Goal: Navigation & Orientation: Find specific page/section

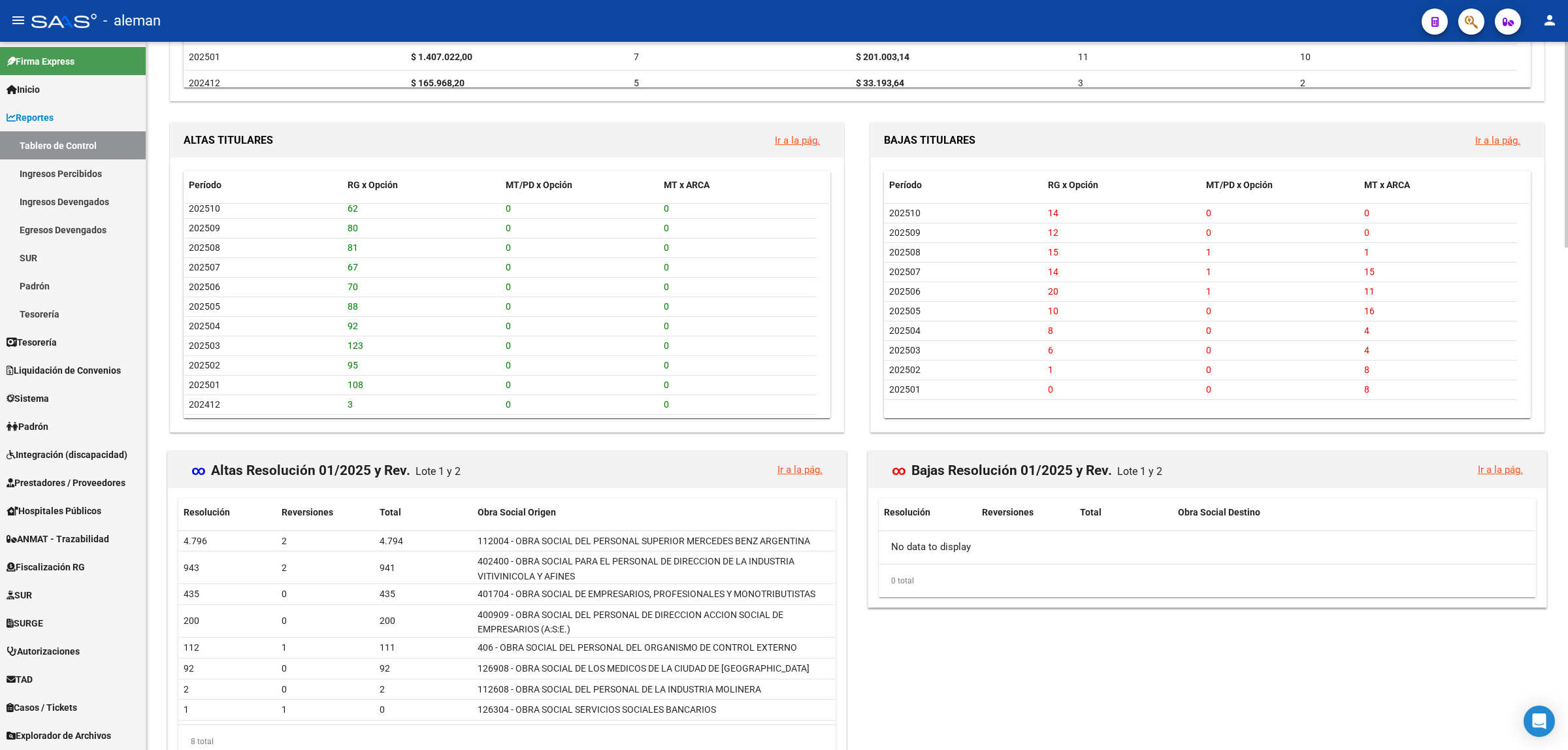
scroll to position [1389, 0]
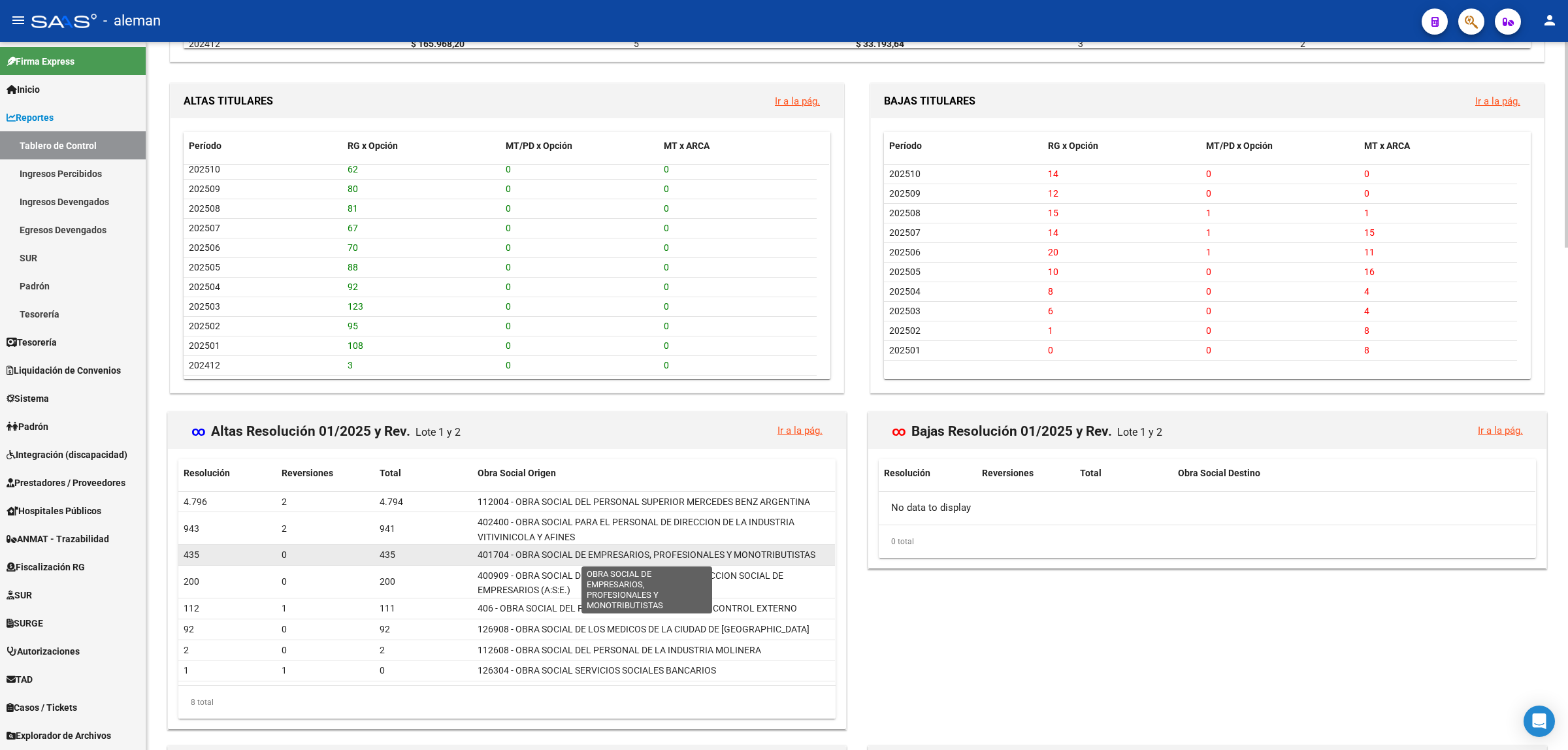
click at [677, 550] on span "401704 - OBRA SOCIAL DE EMPRESARIOS, PROFESIONALES Y MONOTRIBUTISTAS" at bounding box center [646, 554] width 338 height 11
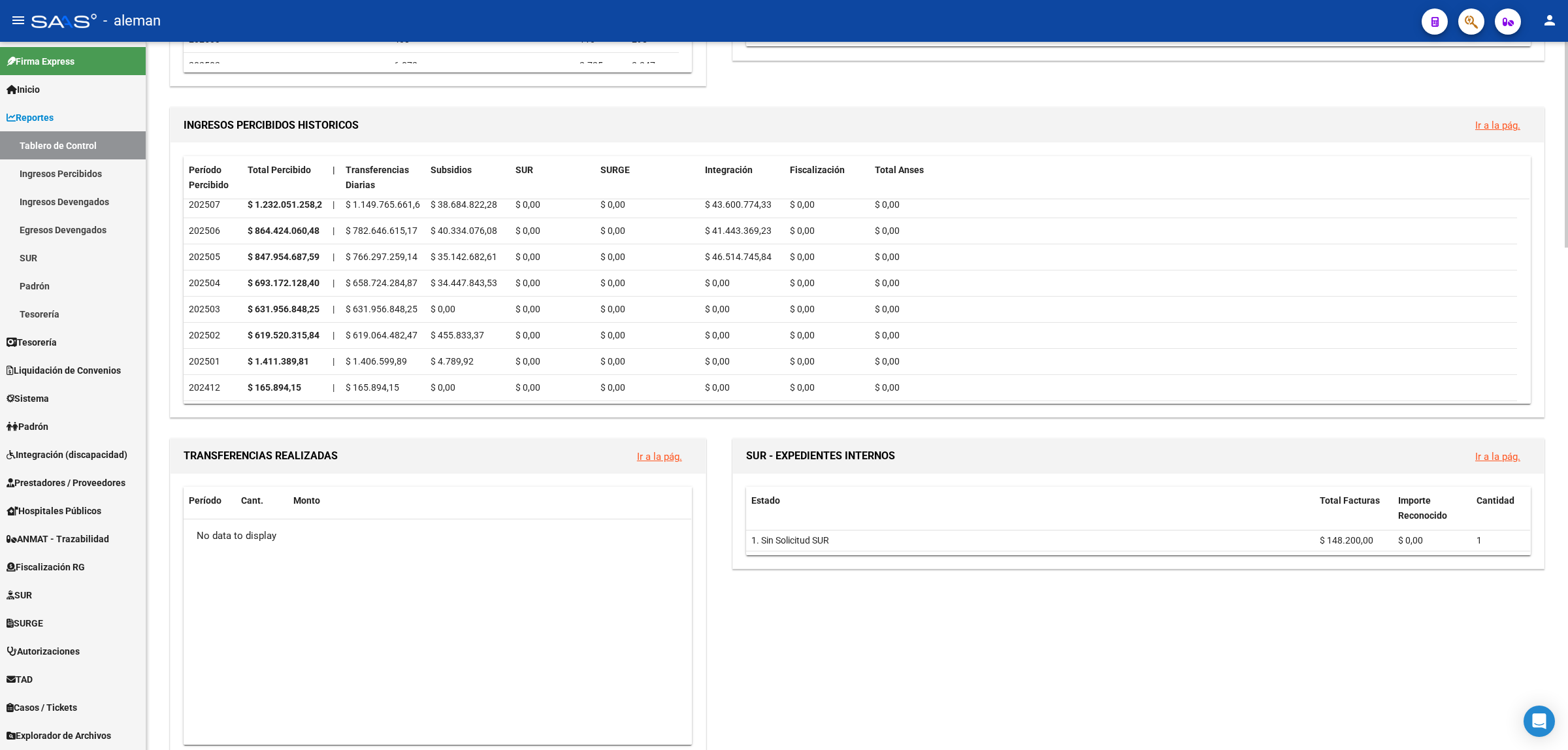
scroll to position [327, 0]
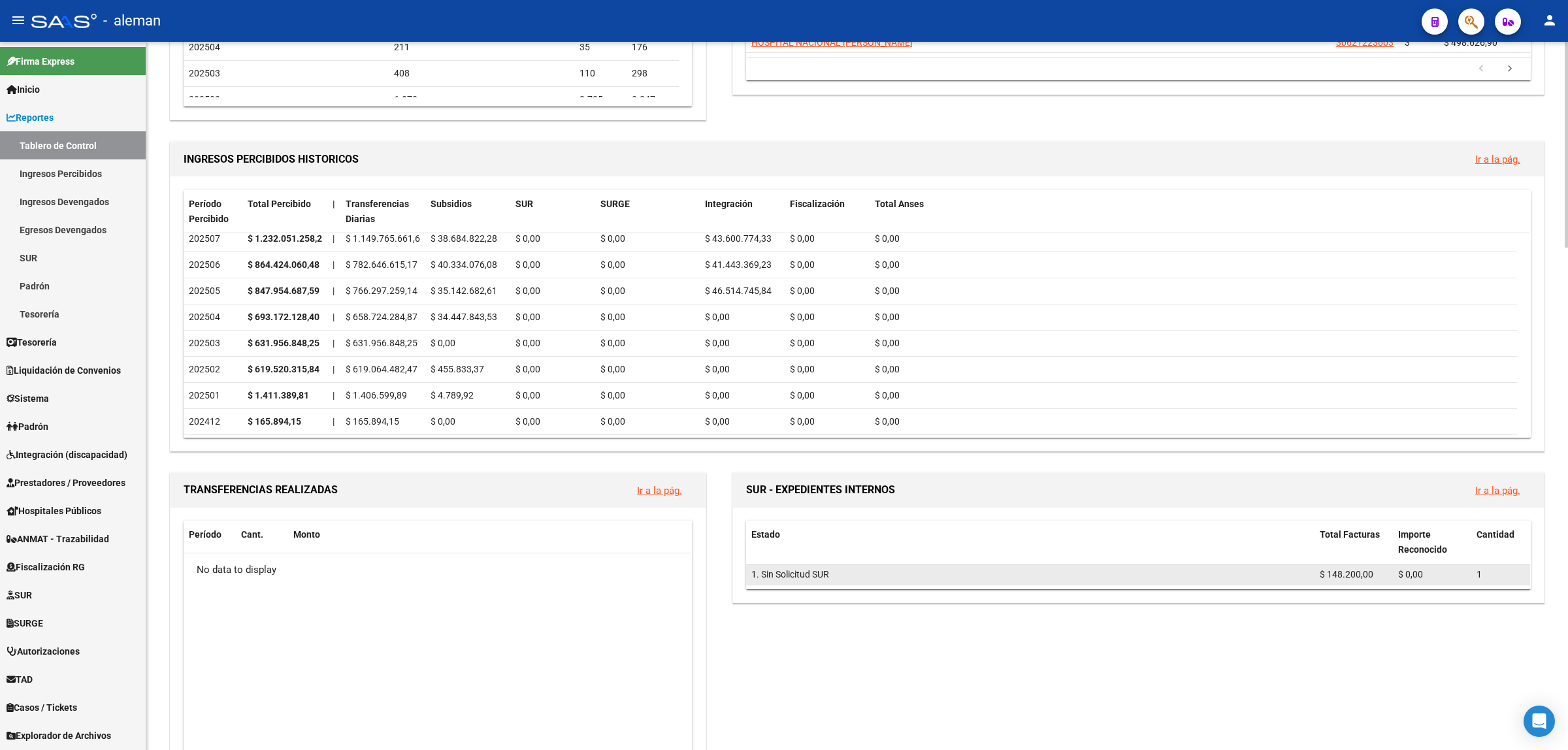
click at [1328, 579] on span "$ 148.200,00" at bounding box center [1346, 574] width 53 height 11
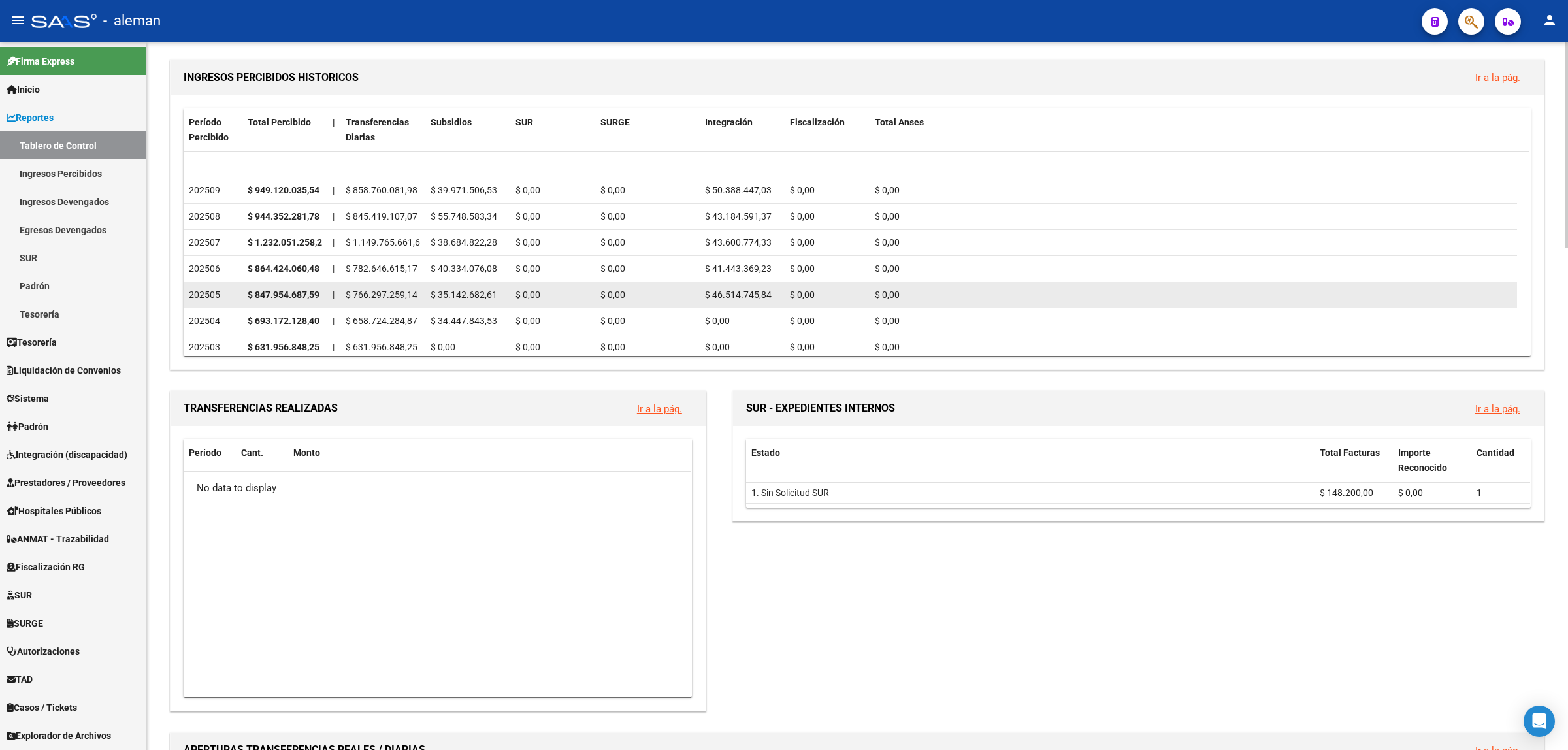
scroll to position [86, 0]
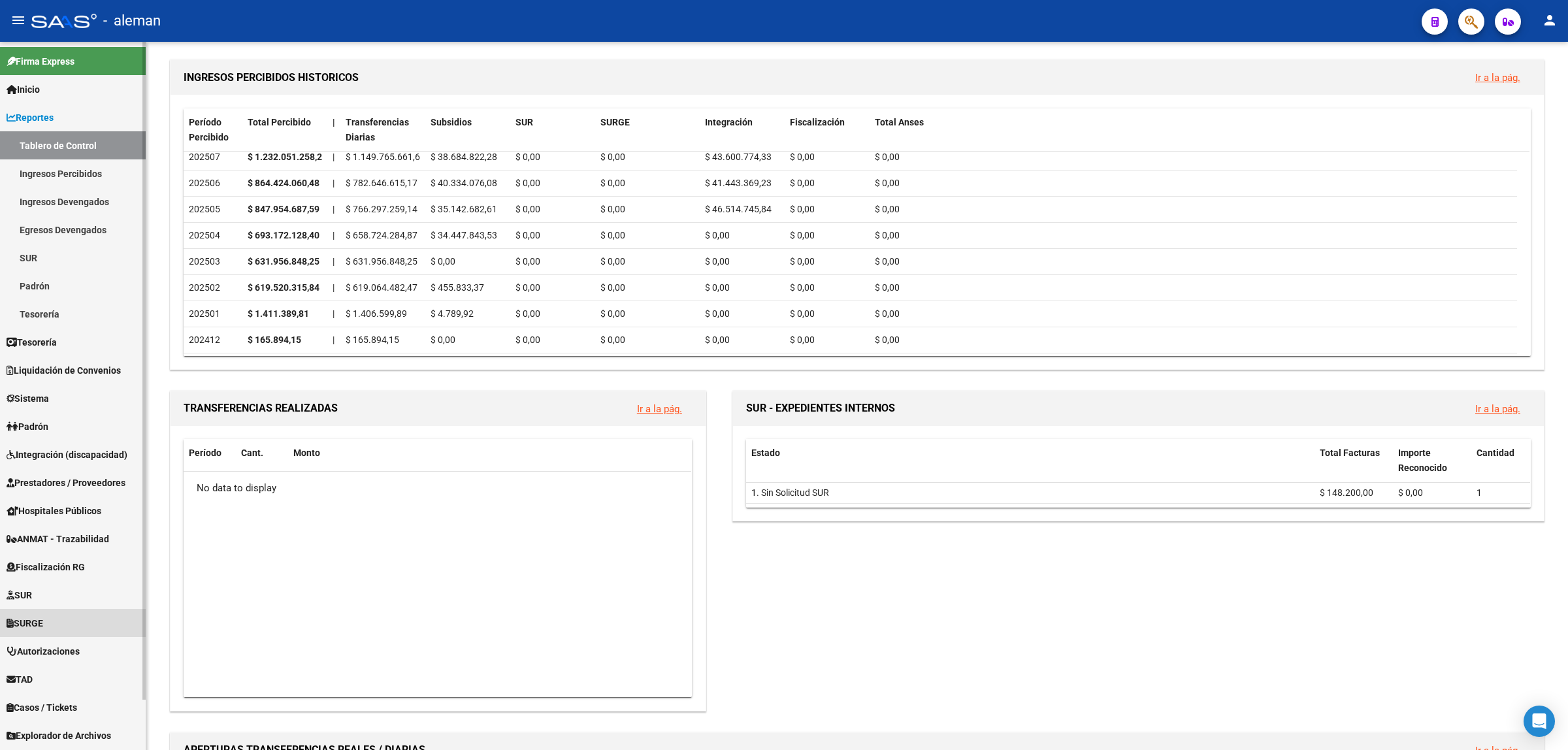
click at [53, 622] on link "SURGE" at bounding box center [73, 623] width 146 height 28
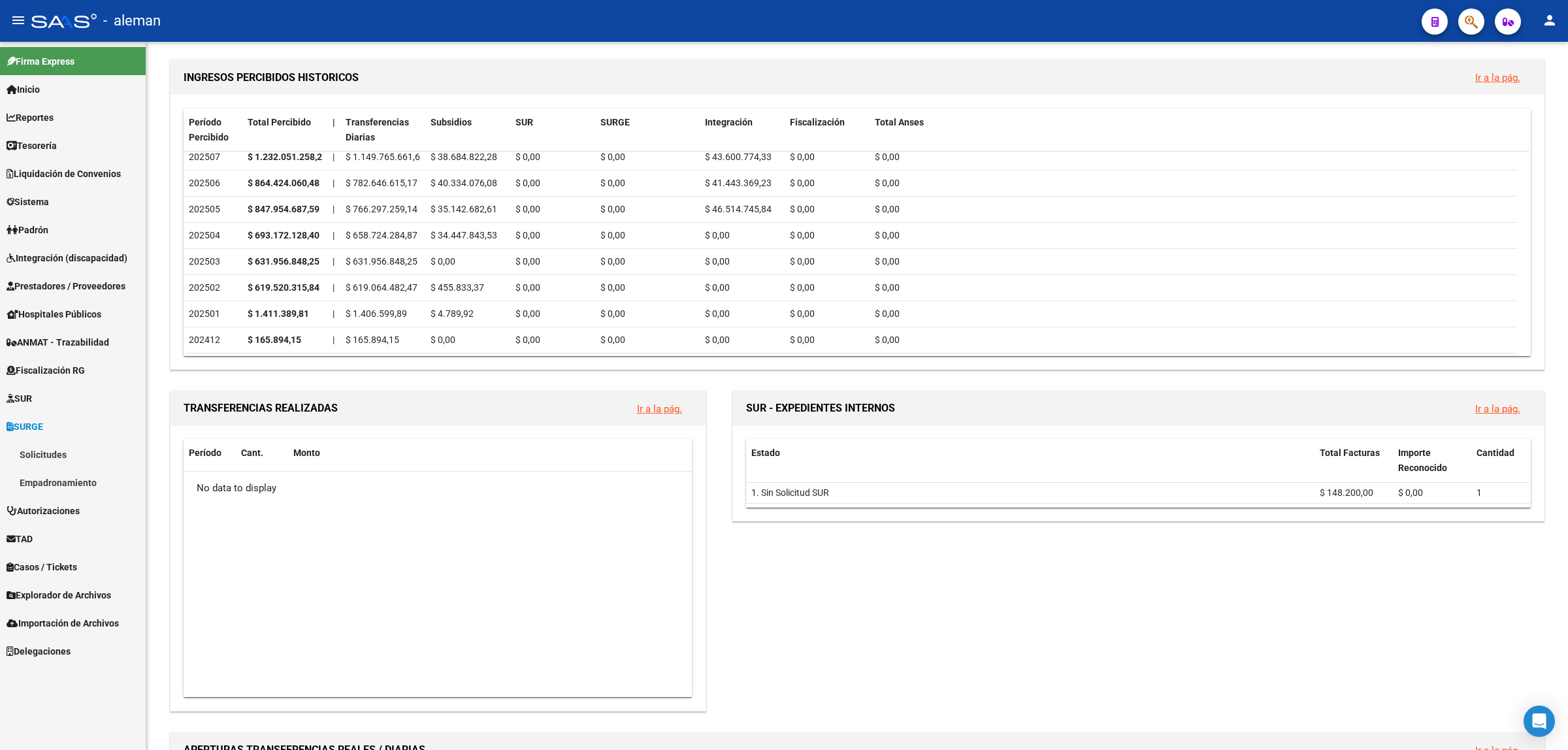
click at [62, 453] on link "Solicitudes" at bounding box center [73, 454] width 146 height 28
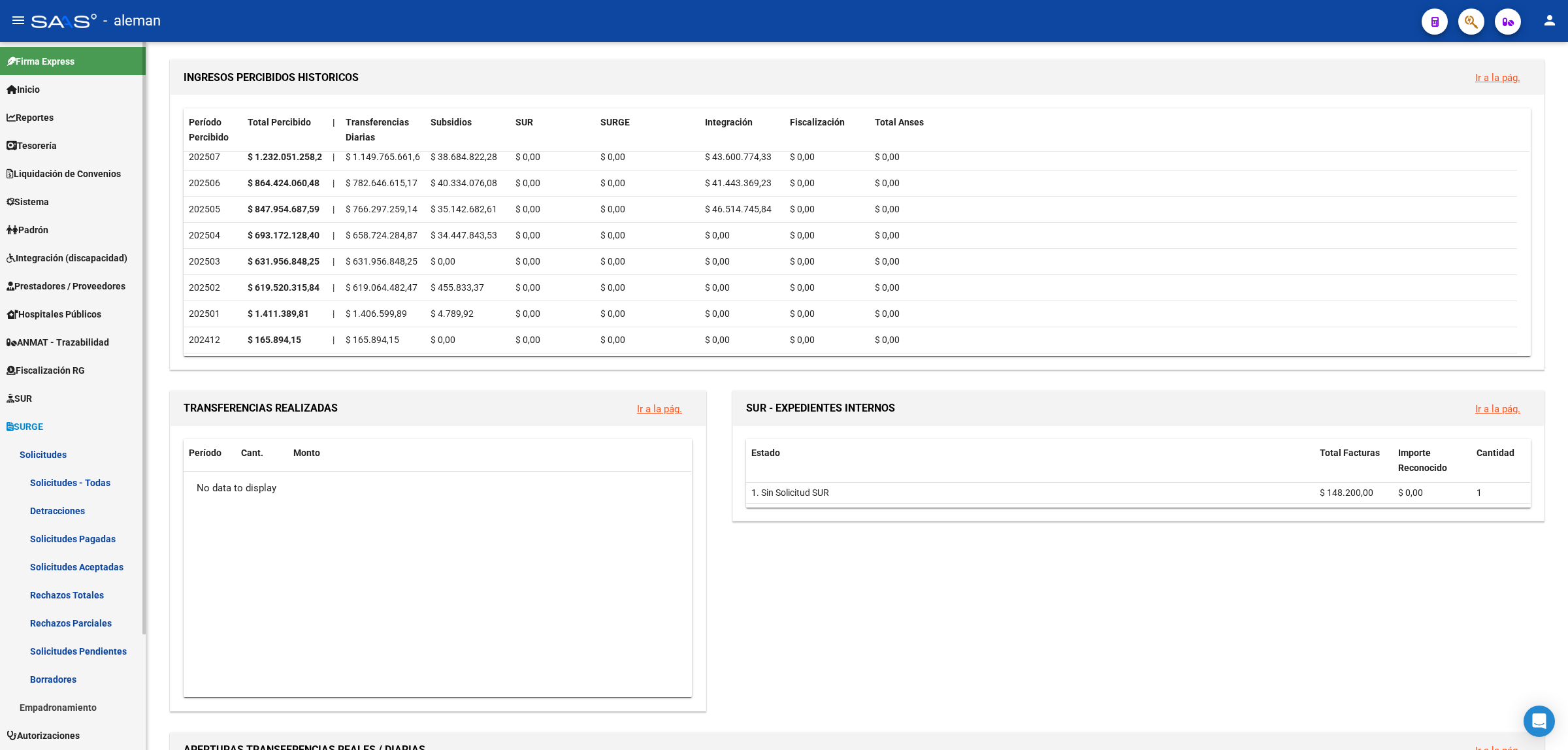
click at [63, 489] on link "Solicitudes - Todas" at bounding box center [73, 482] width 146 height 28
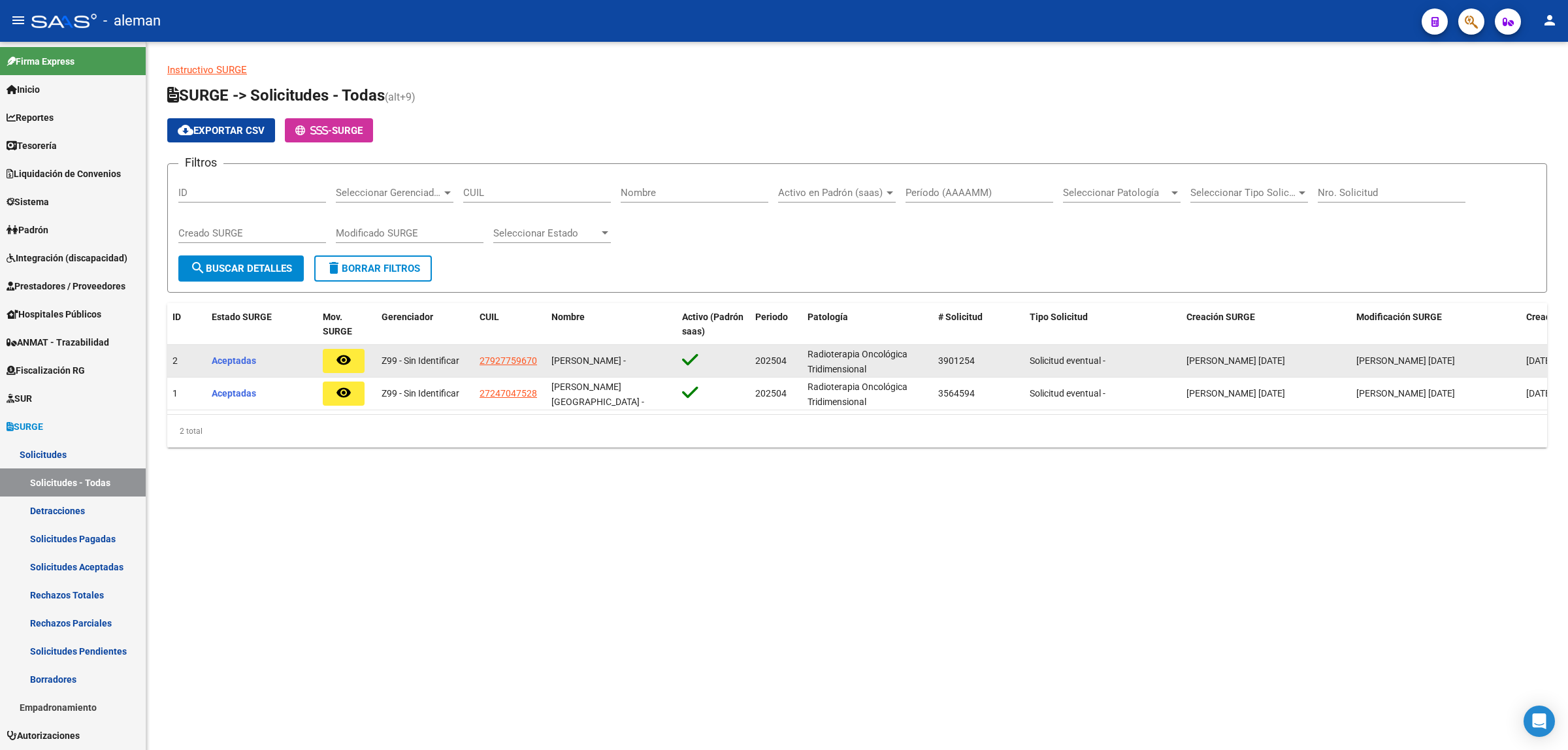
click at [339, 361] on mat-icon "remove_red_eye" at bounding box center [344, 360] width 16 height 16
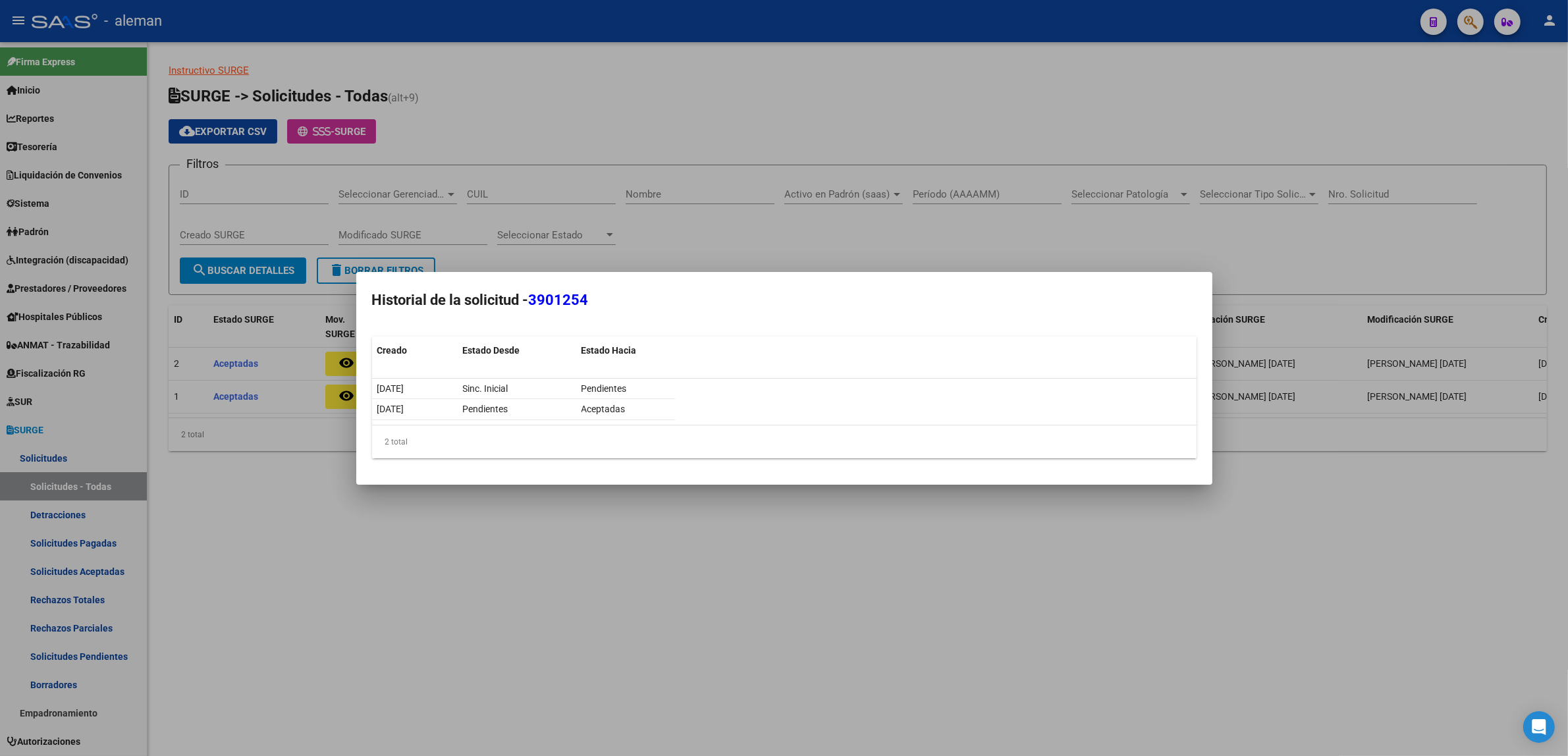
click at [662, 549] on div at bounding box center [784, 378] width 1568 height 756
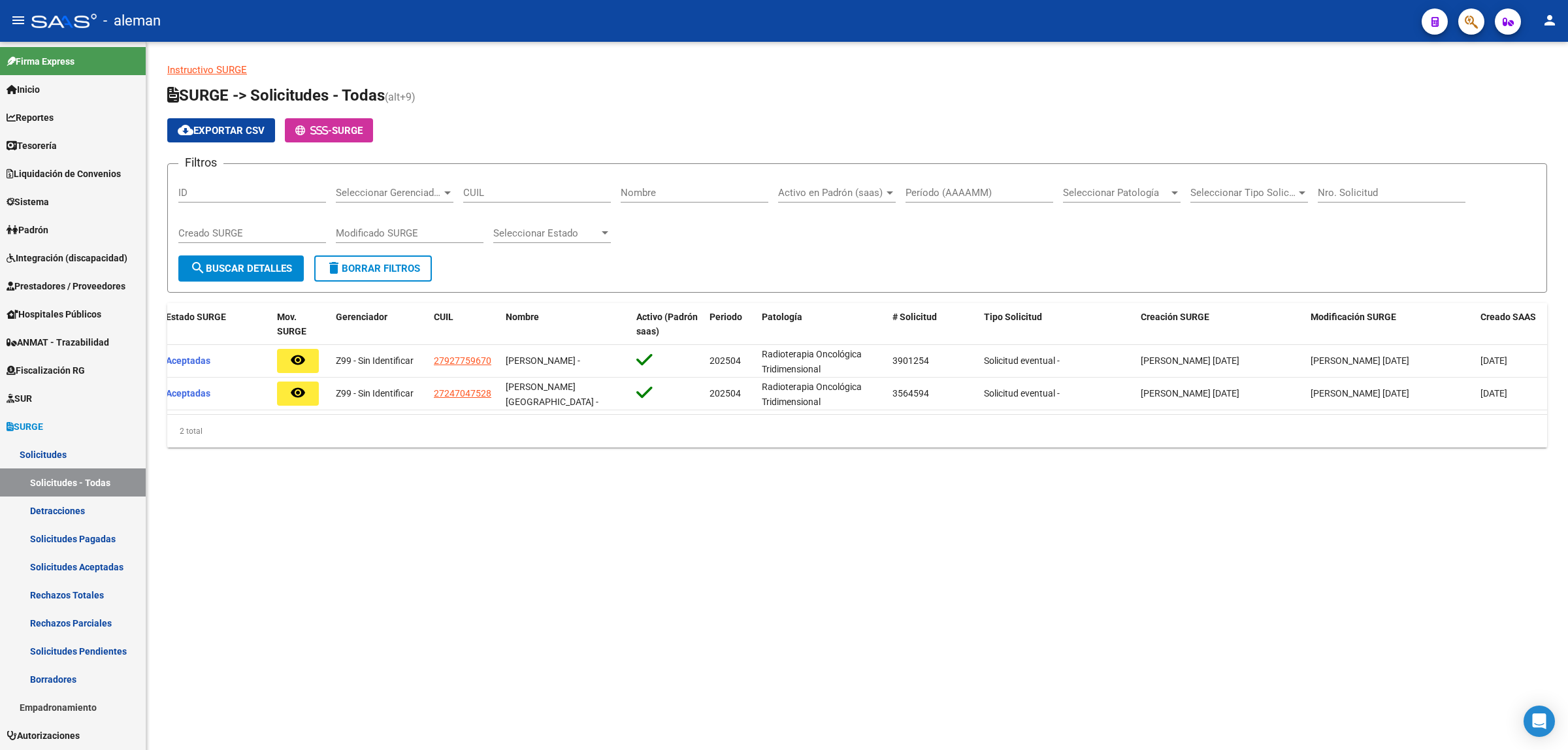
scroll to position [0, 11]
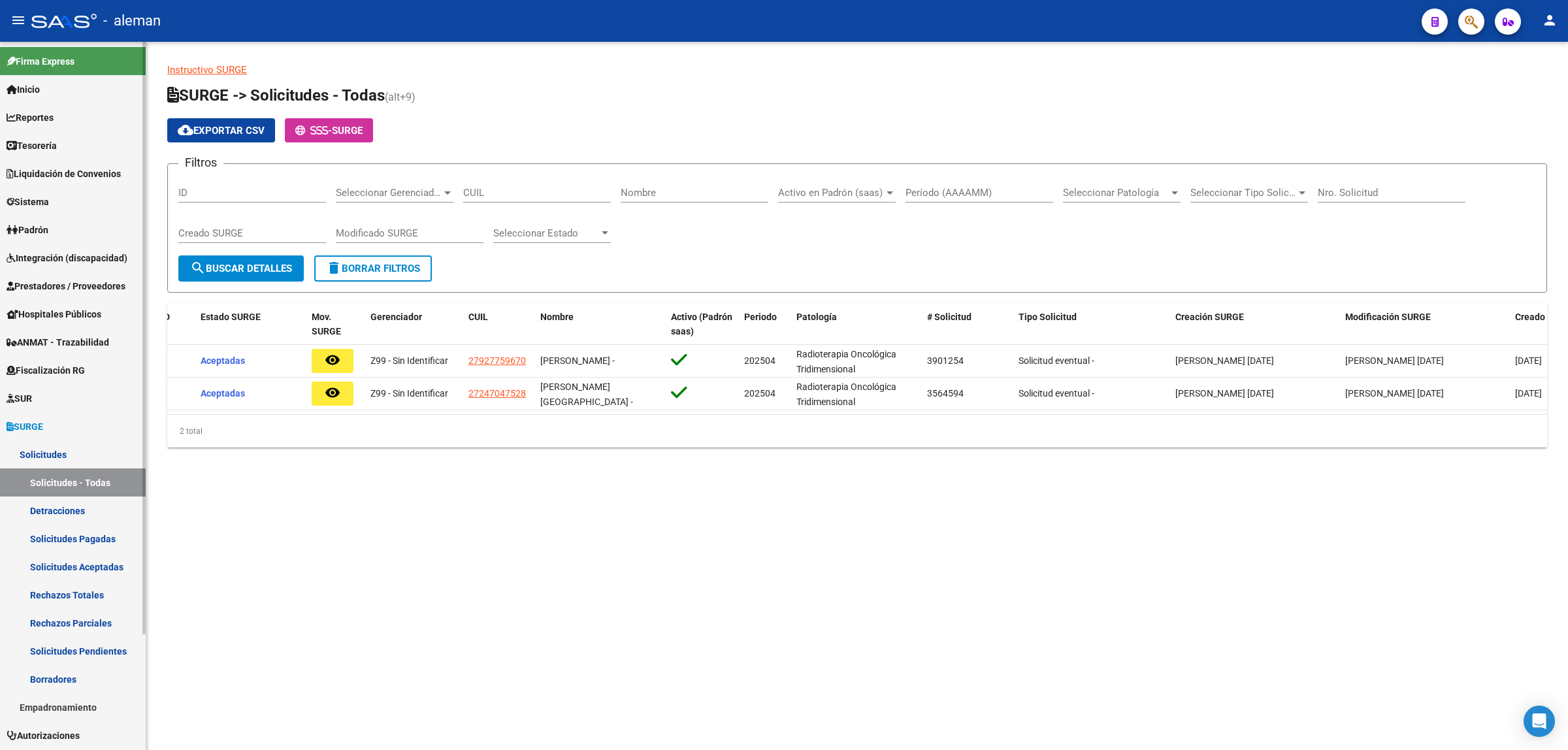
click at [48, 458] on link "Solicitudes" at bounding box center [73, 454] width 146 height 28
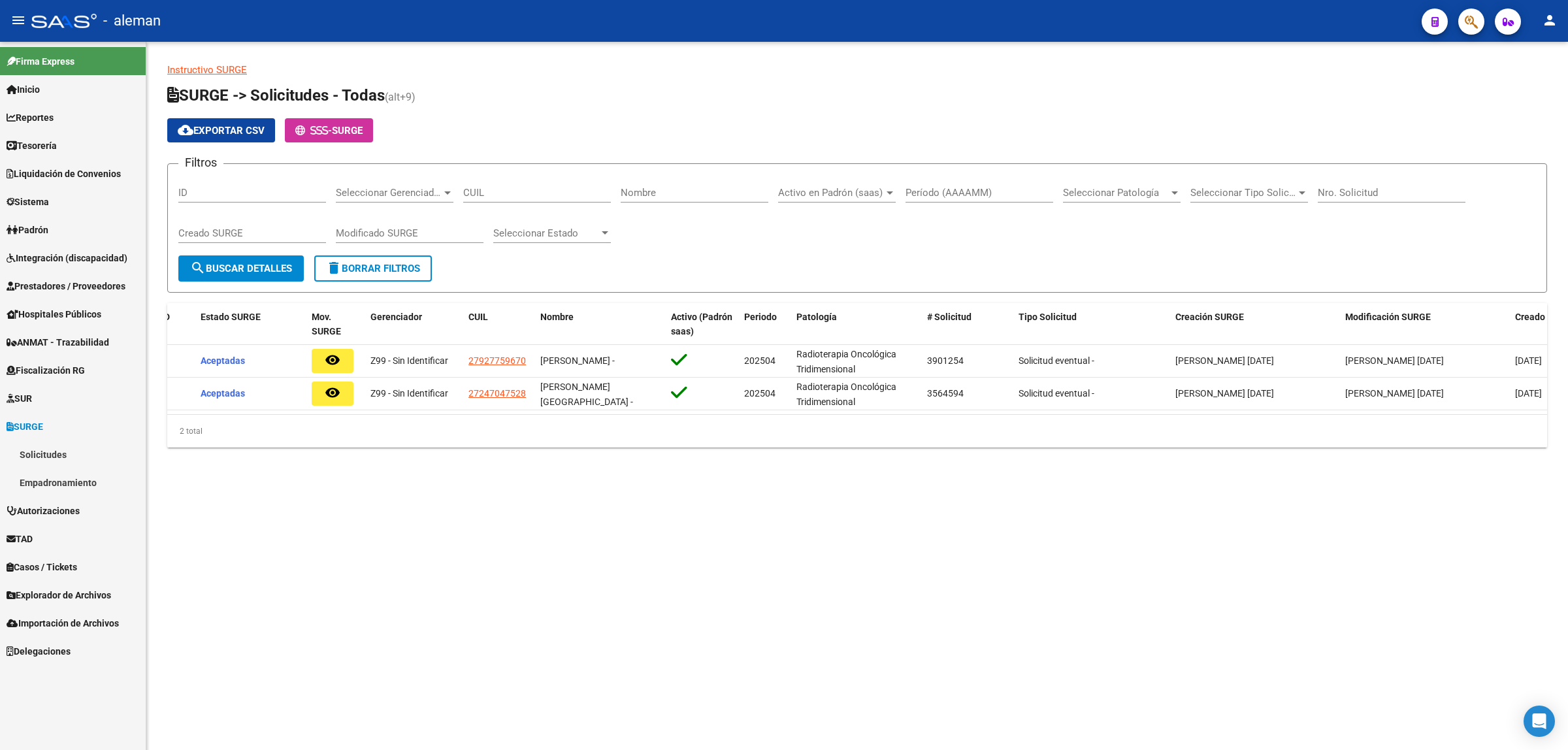
click at [48, 458] on link "Solicitudes" at bounding box center [73, 454] width 146 height 28
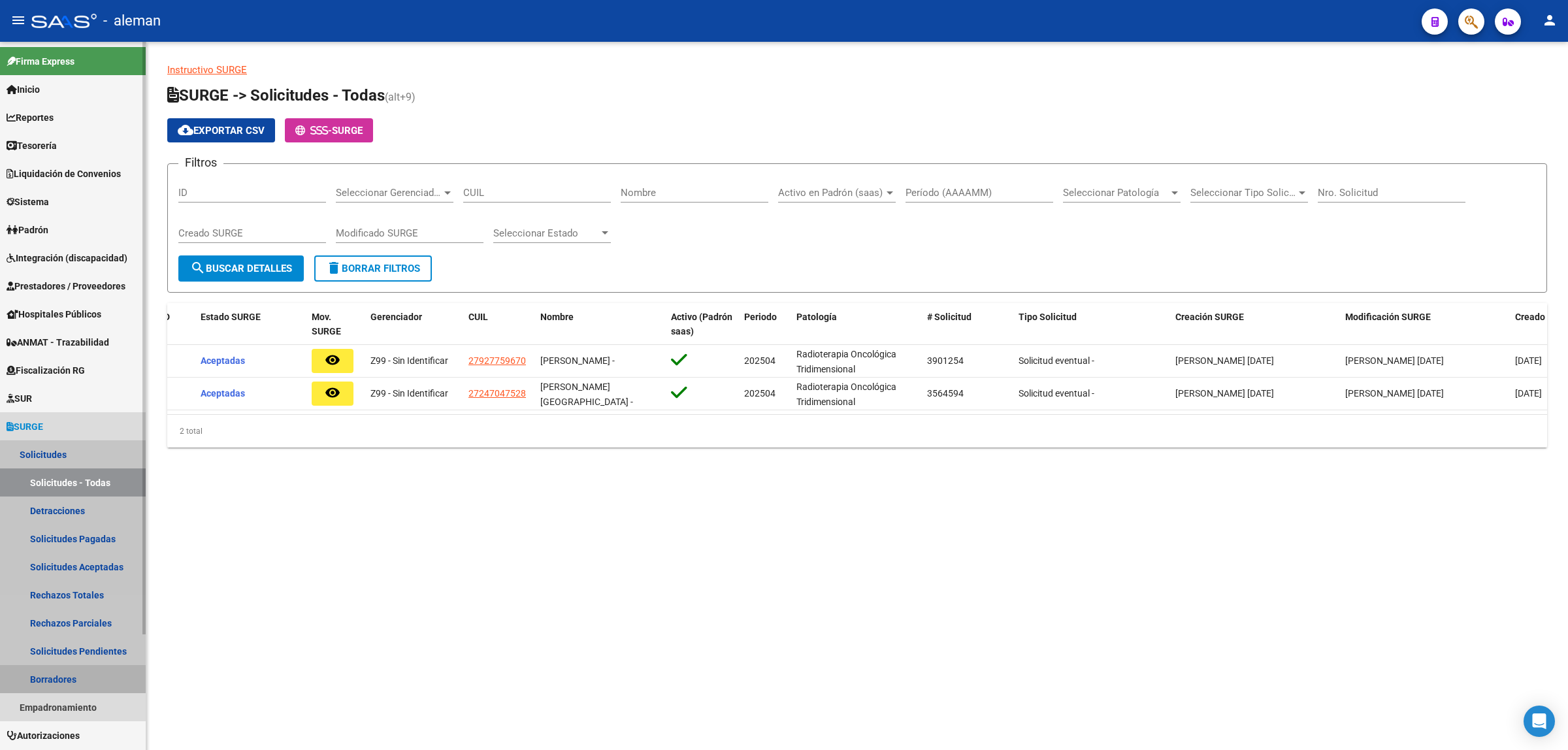
click at [76, 677] on link "Borradores" at bounding box center [73, 679] width 146 height 28
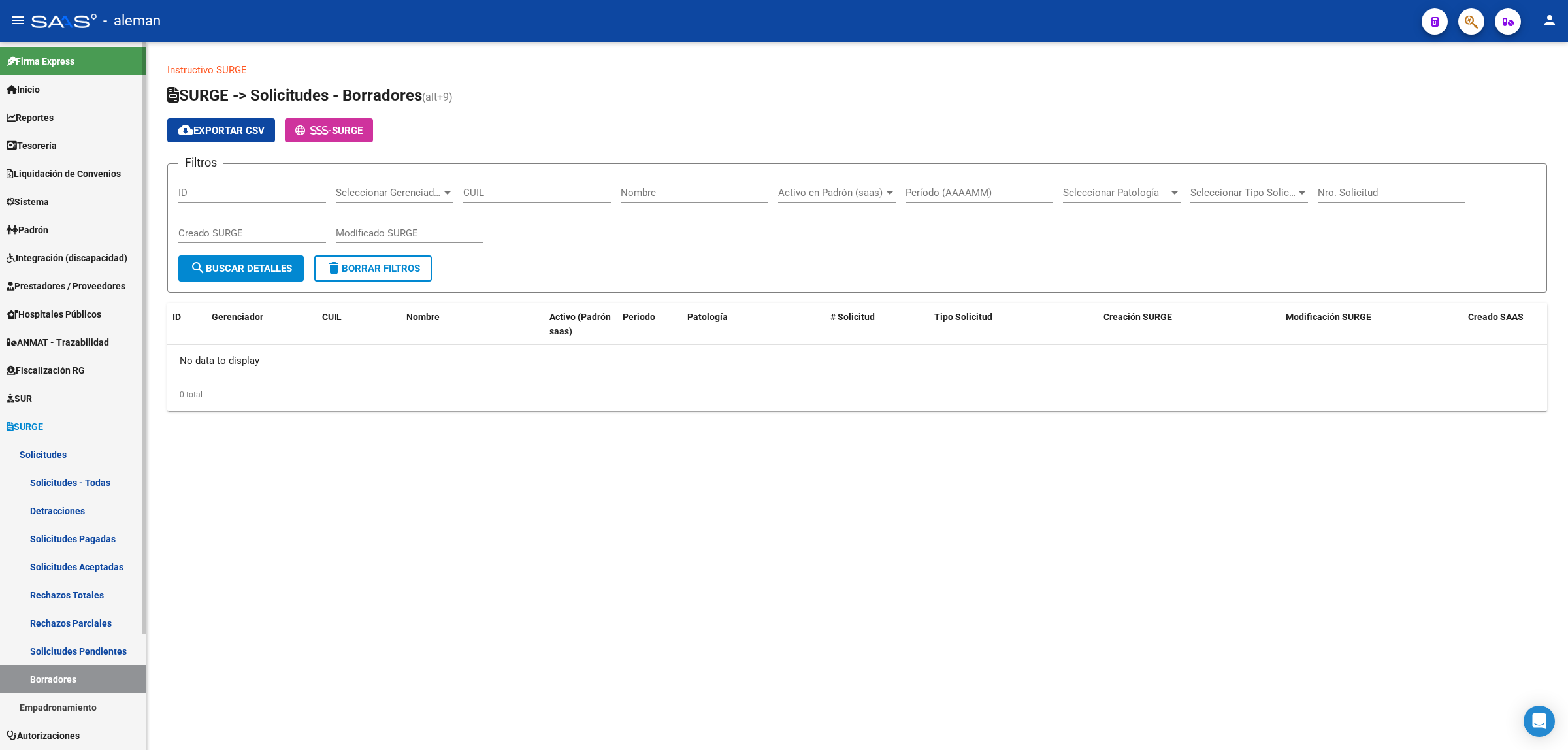
scroll to position [82, 0]
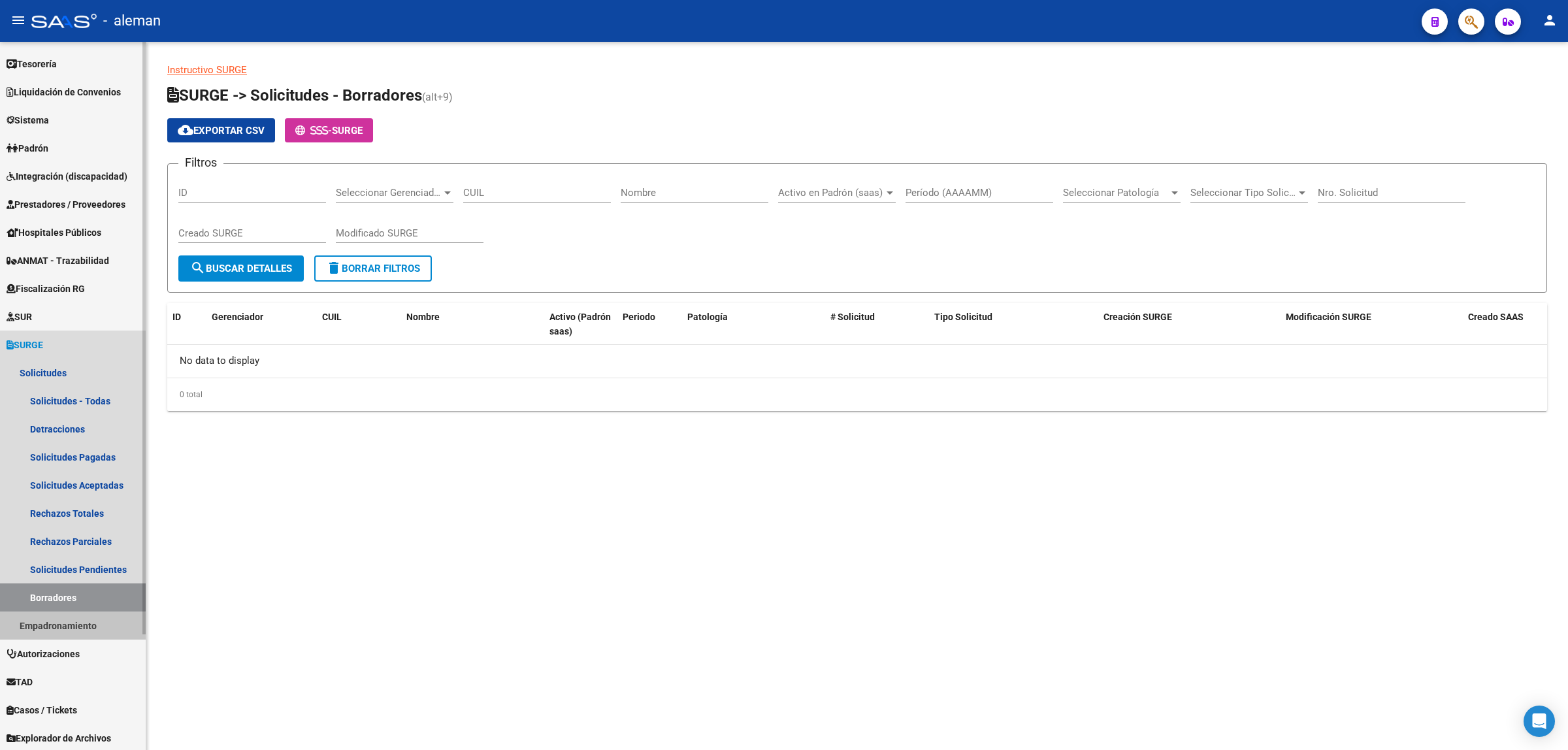
click at [69, 628] on link "Empadronamiento" at bounding box center [73, 625] width 146 height 28
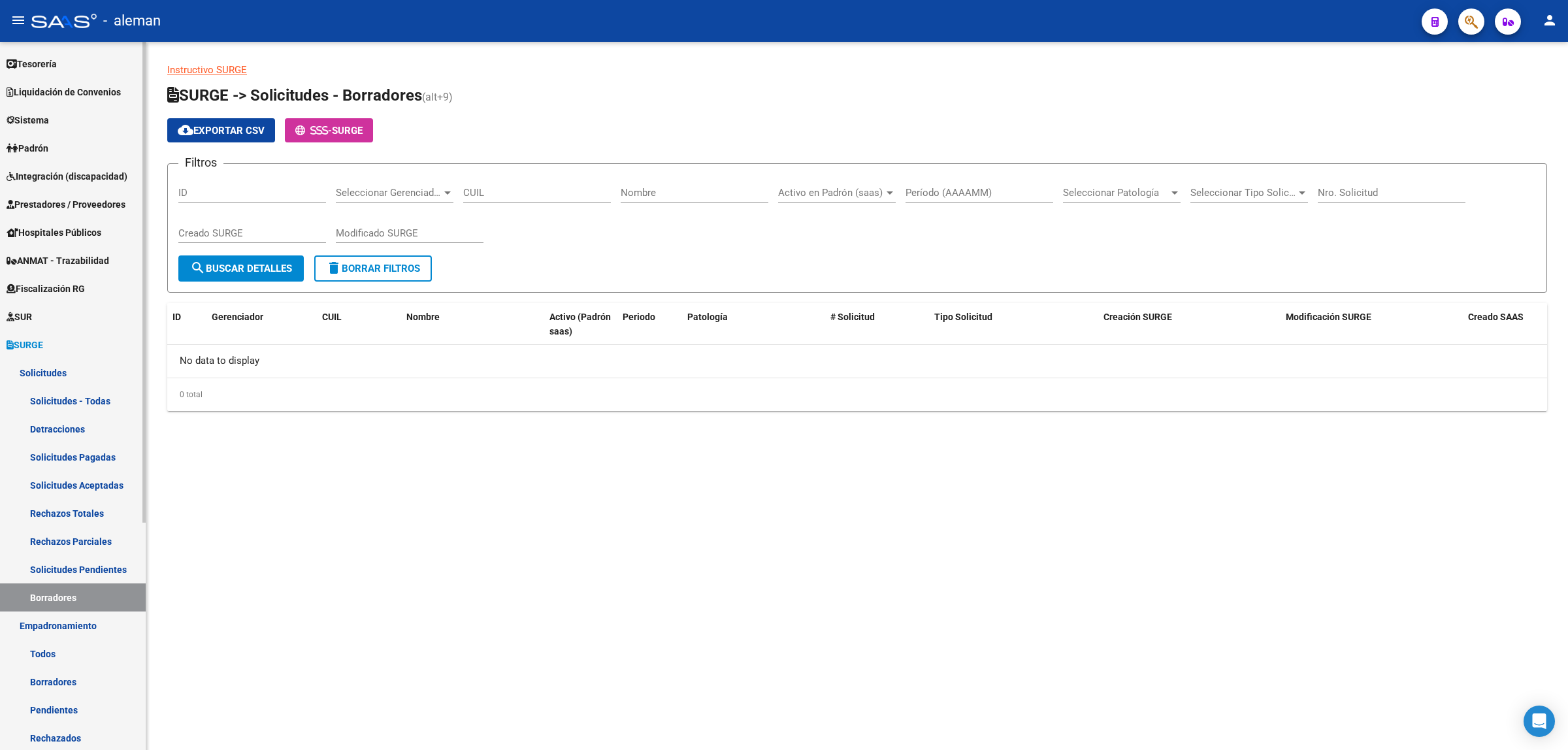
click at [43, 649] on link "Todos" at bounding box center [73, 653] width 146 height 28
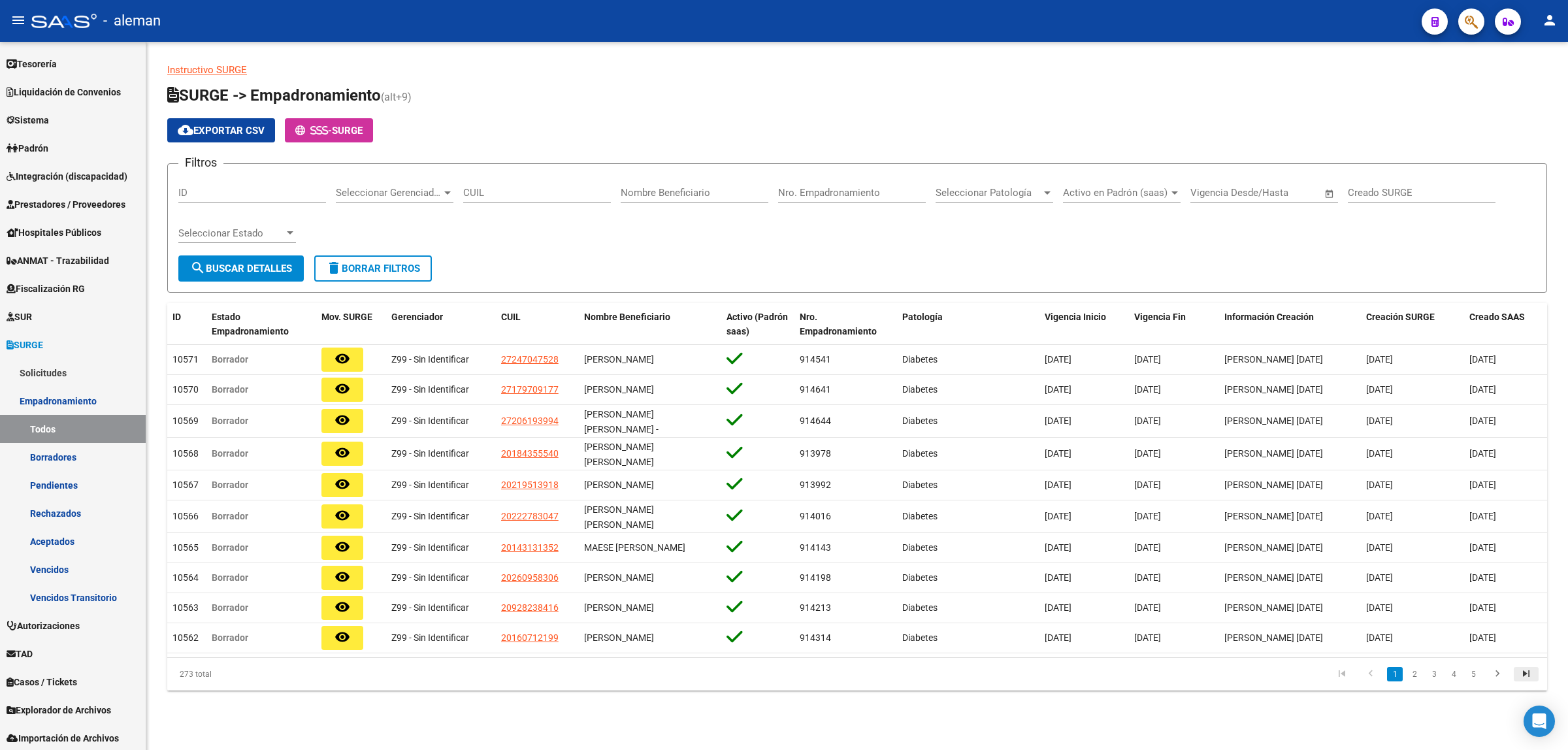
click at [1519, 684] on icon "go to last page" at bounding box center [1526, 676] width 17 height 16
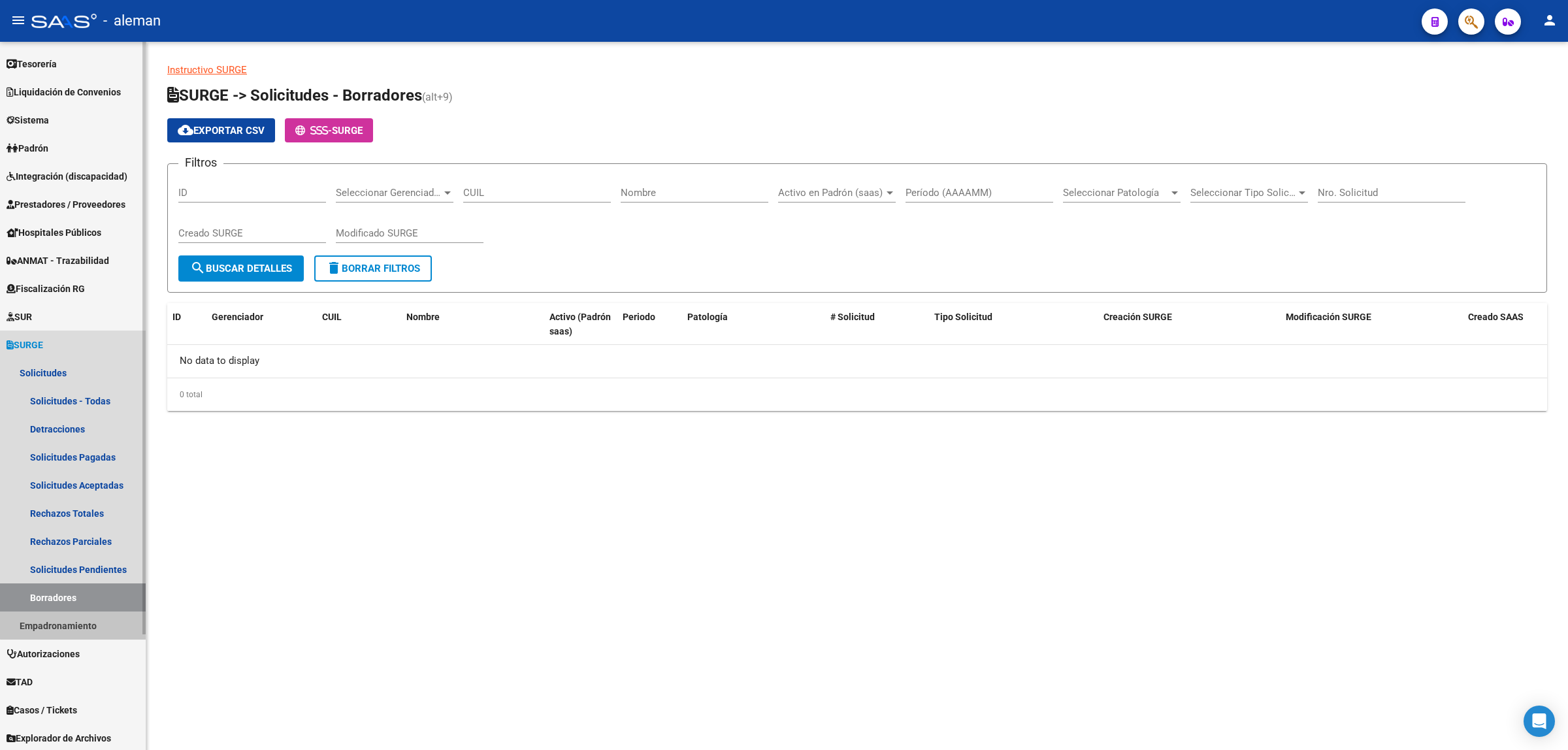
click at [75, 621] on link "Empadronamiento" at bounding box center [73, 625] width 146 height 28
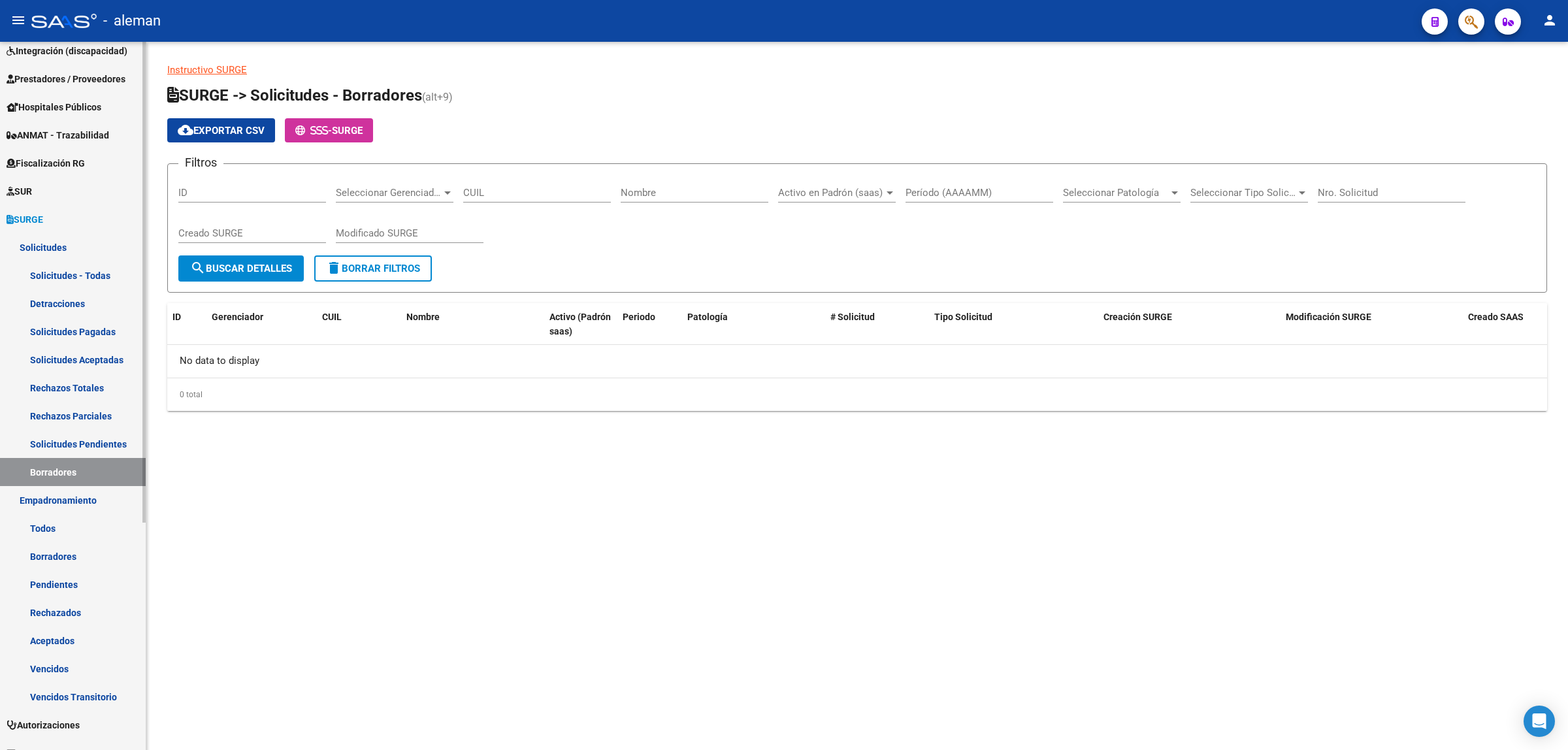
scroll to position [245, 0]
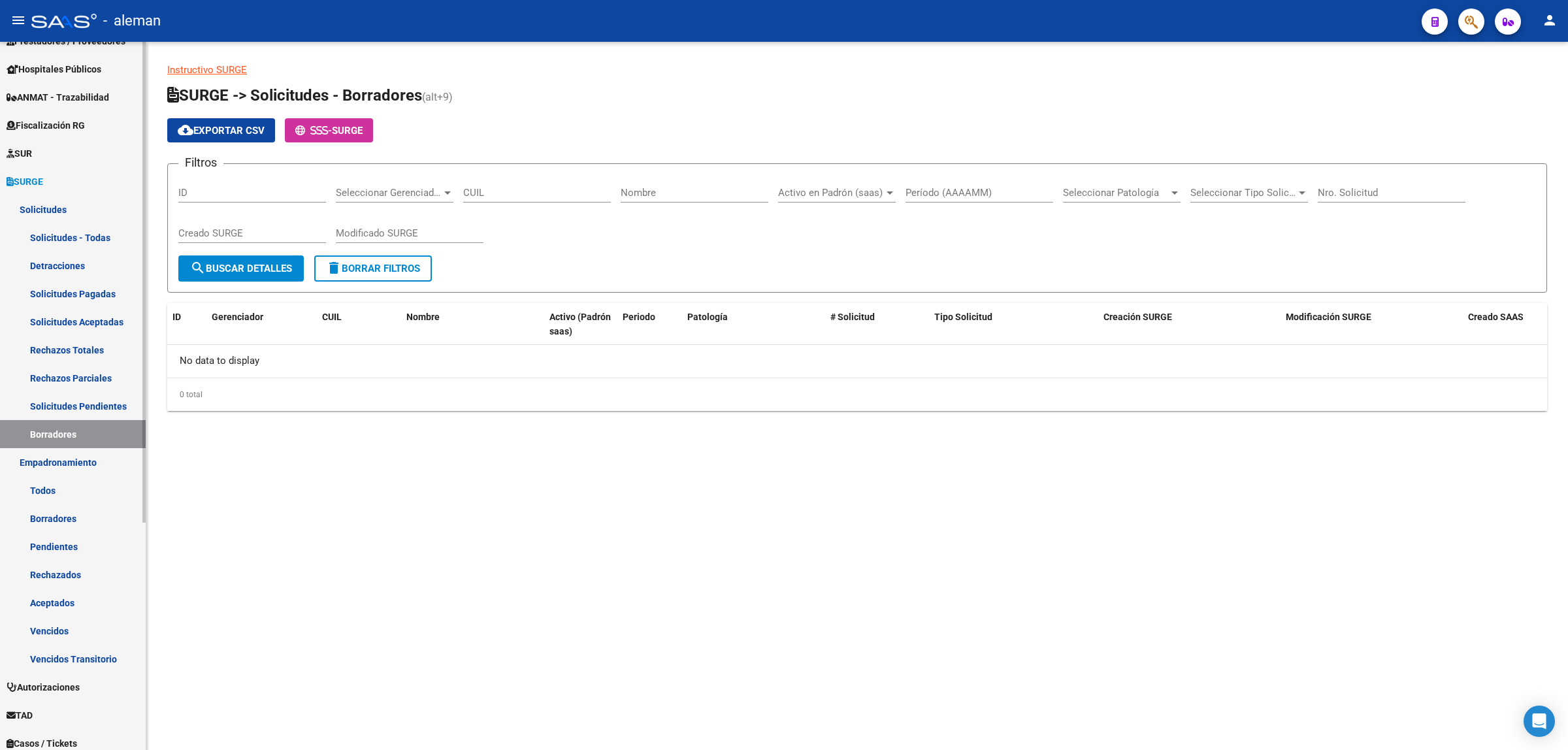
click at [68, 598] on link "Aceptados" at bounding box center [73, 602] width 146 height 28
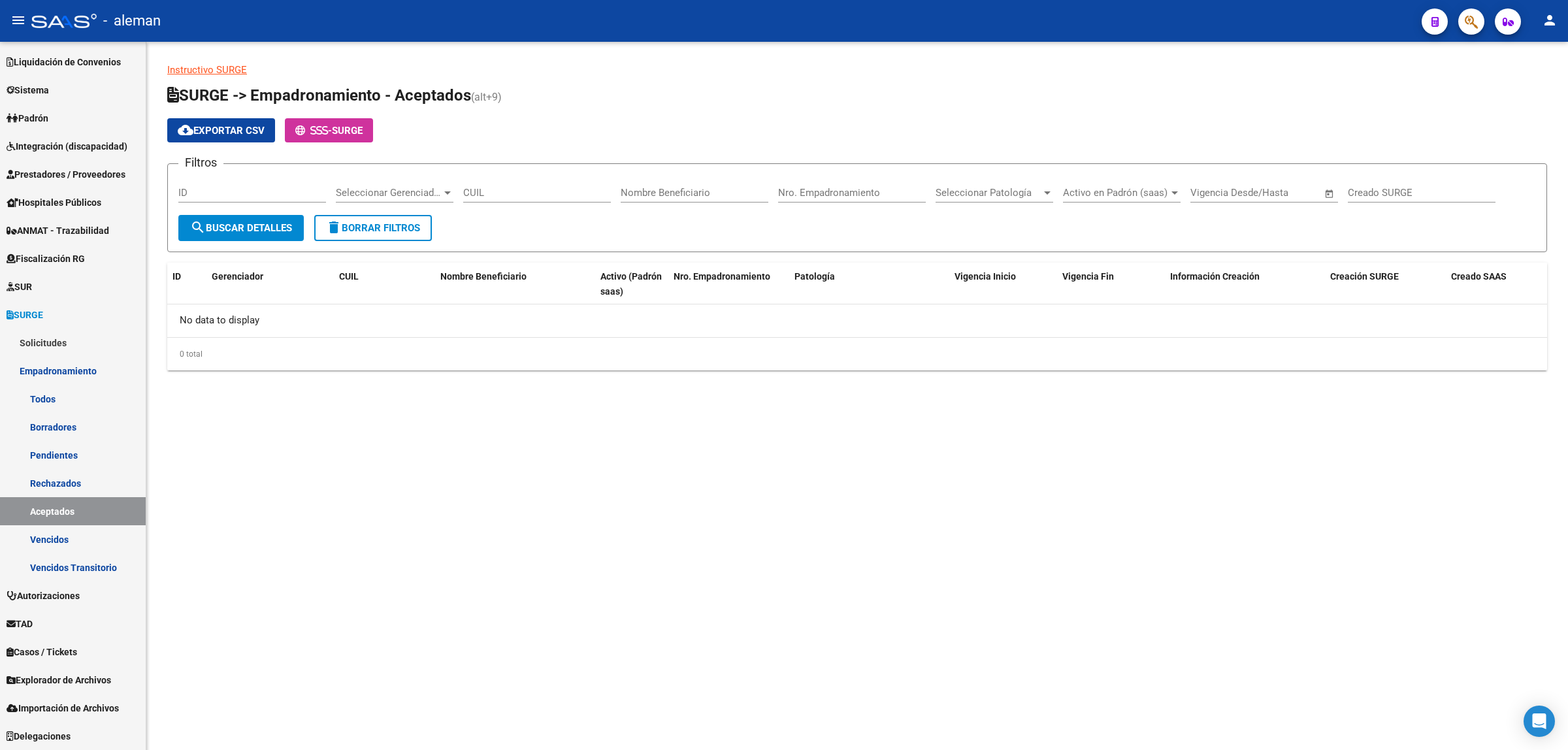
scroll to position [111, 0]
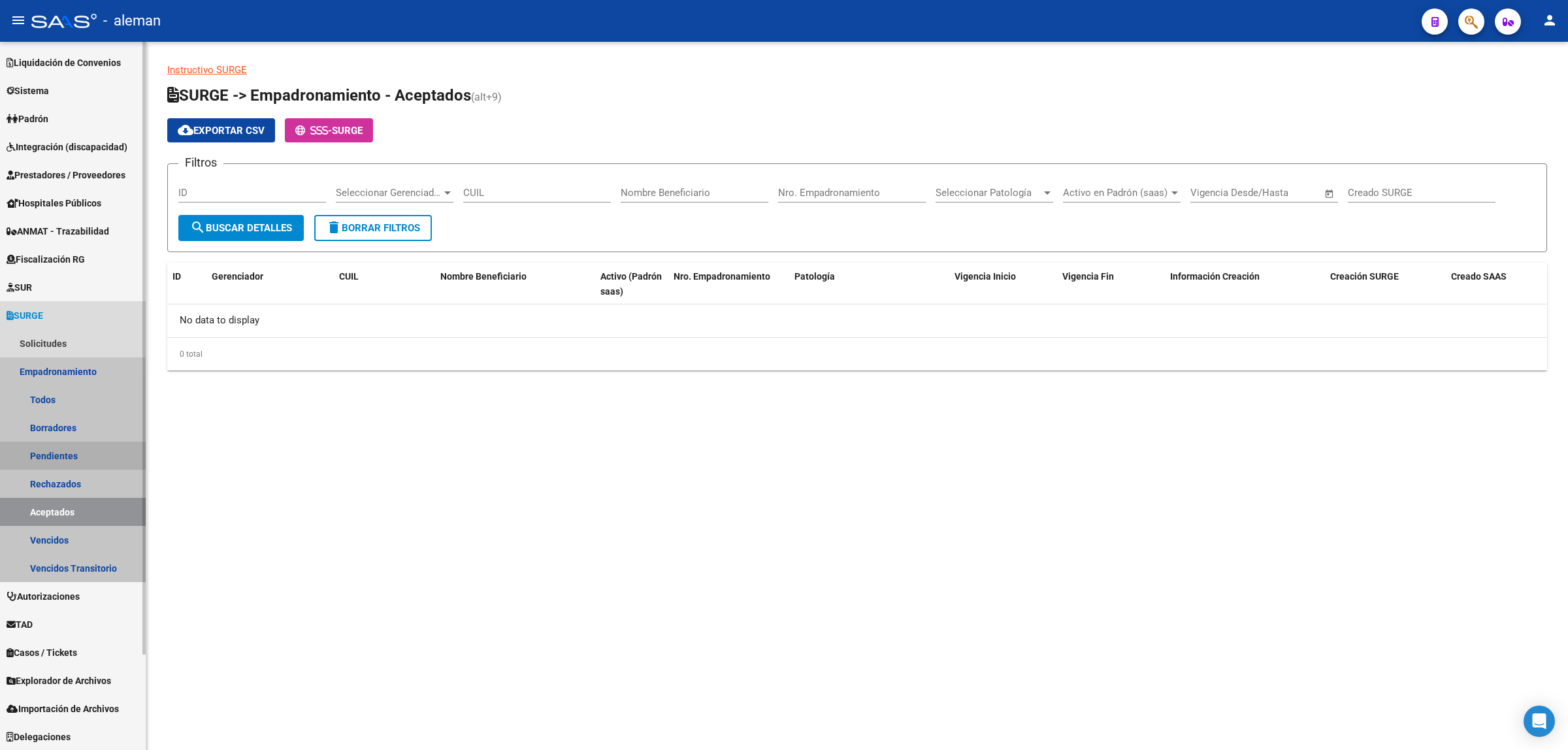
click at [73, 458] on link "Pendientes" at bounding box center [73, 455] width 146 height 28
click at [72, 510] on link "Aceptados" at bounding box center [73, 512] width 146 height 28
click at [69, 546] on link "Vencidos" at bounding box center [73, 539] width 146 height 28
click at [69, 480] on link "Rechazados" at bounding box center [73, 483] width 146 height 28
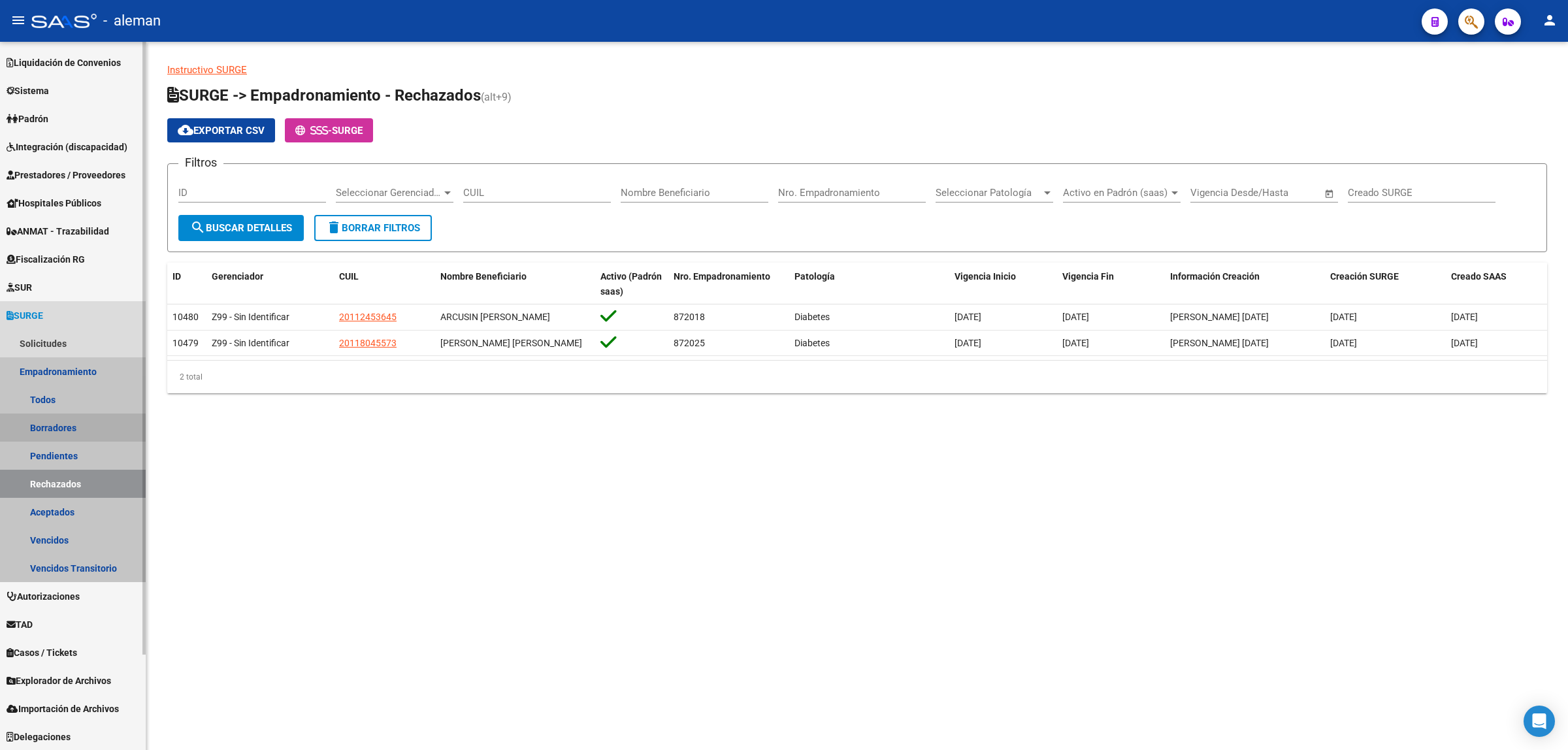
click at [58, 423] on link "Borradores" at bounding box center [73, 427] width 146 height 28
